Goal: Information Seeking & Learning: Learn about a topic

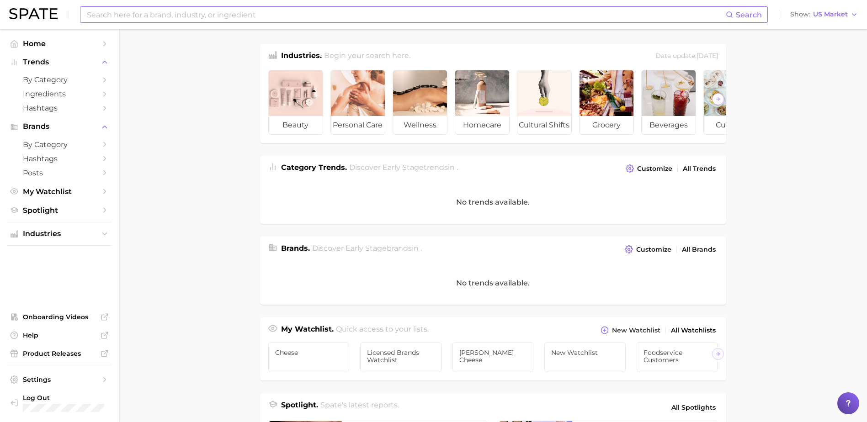
click at [224, 15] on input at bounding box center [406, 15] width 640 height 16
drag, startPoint x: 137, startPoint y: 18, endPoint x: 77, endPoint y: 19, distance: 59.4
click at [80, 18] on div "lava burger Search No results for " lava burger " Suggest" at bounding box center [423, 14] width 687 height 16
type input "c"
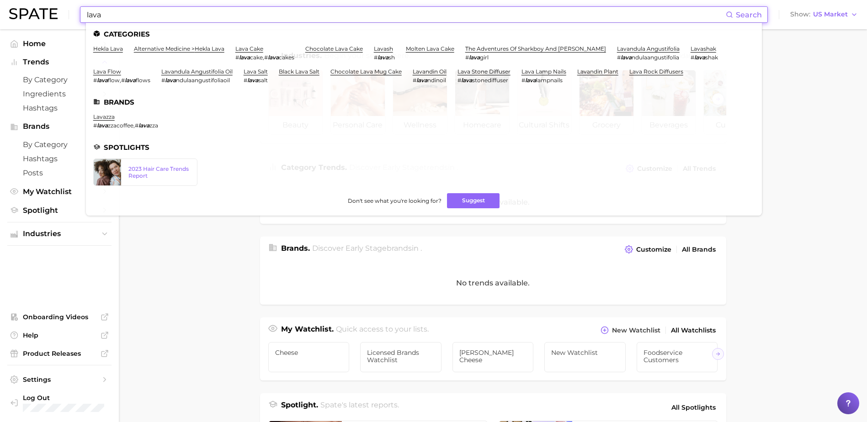
type input "lava"
